Goal: Task Accomplishment & Management: Complete application form

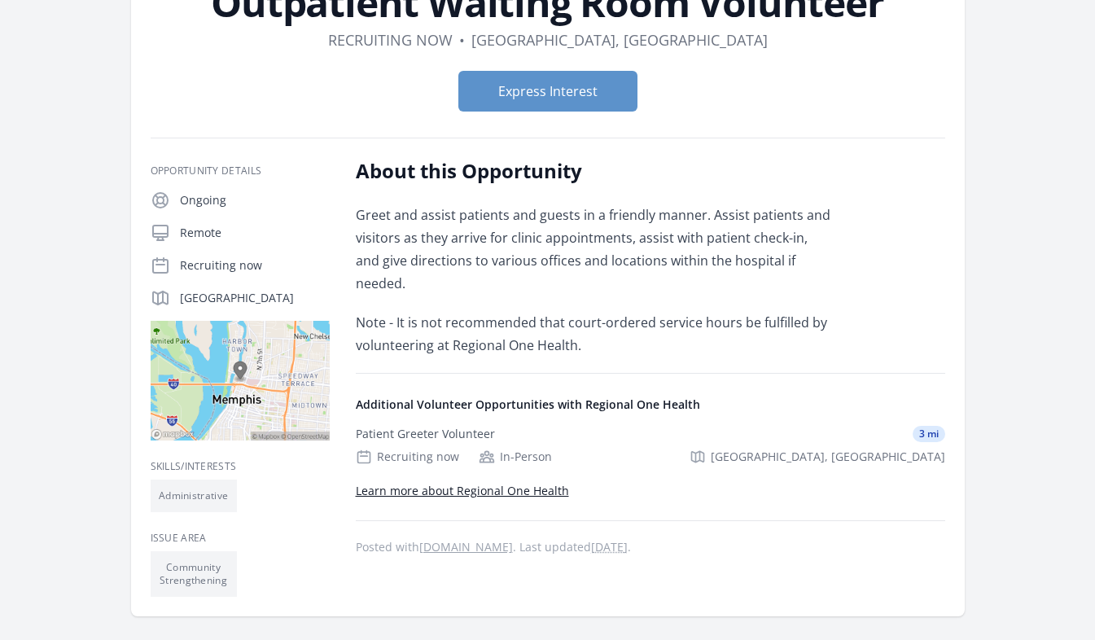
scroll to position [142, 0]
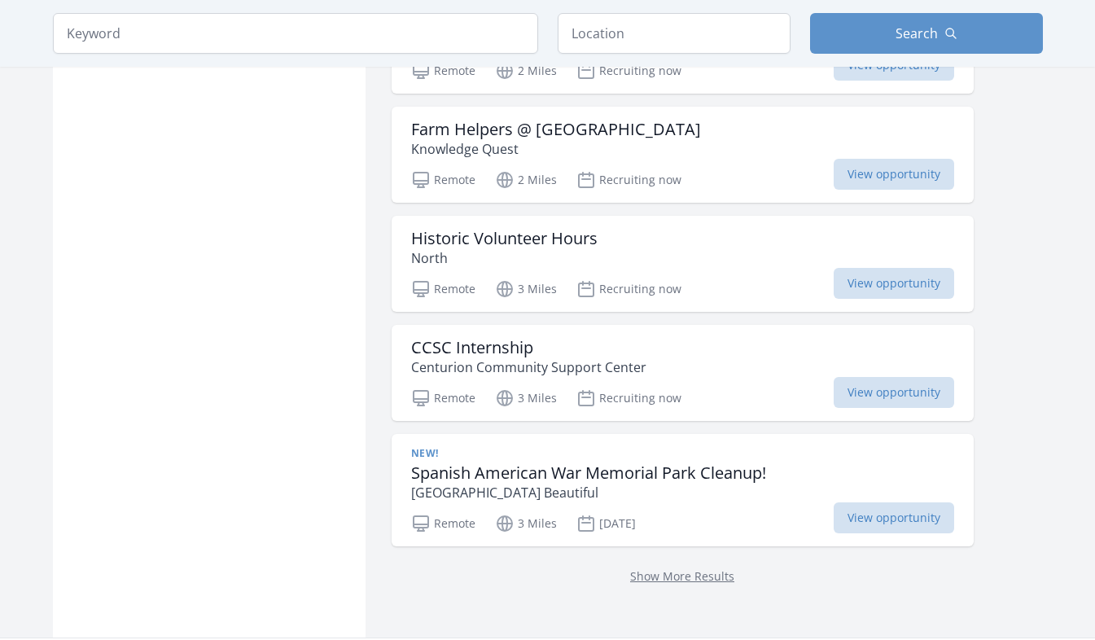
scroll to position [1879, 0]
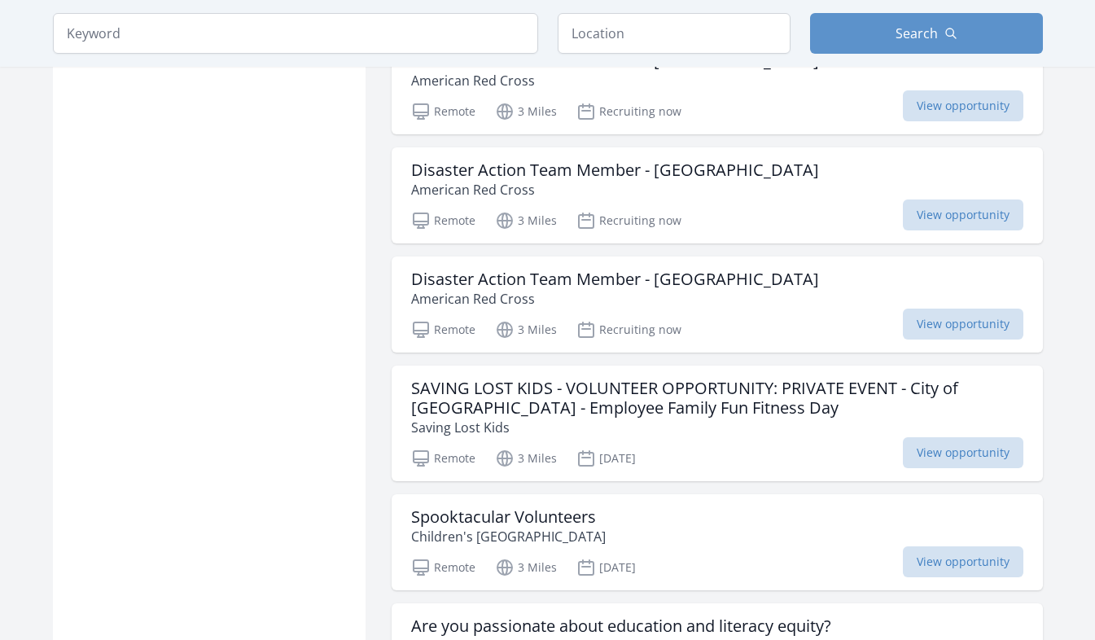
scroll to position [2509, 0]
click at [972, 322] on span "View opportunity" at bounding box center [963, 323] width 121 height 31
